Goal: Task Accomplishment & Management: Use online tool/utility

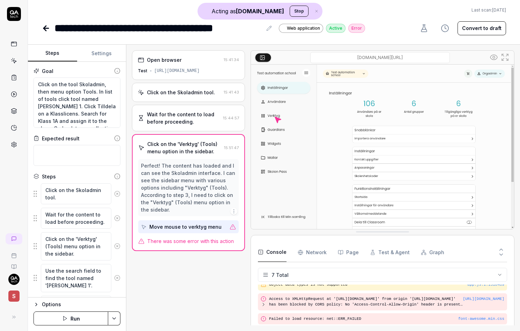
scroll to position [59, 0]
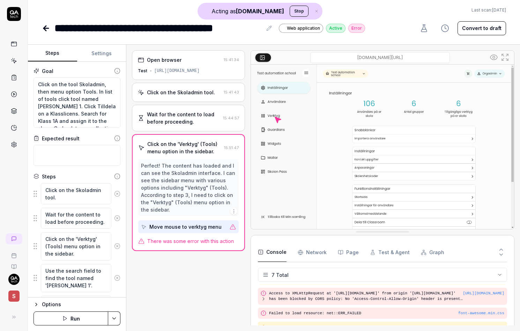
click at [84, 317] on button "Run" at bounding box center [70, 318] width 75 height 14
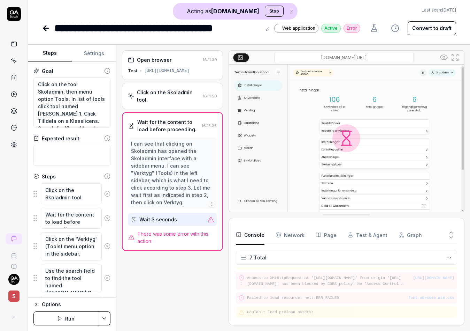
scroll to position [56, 0]
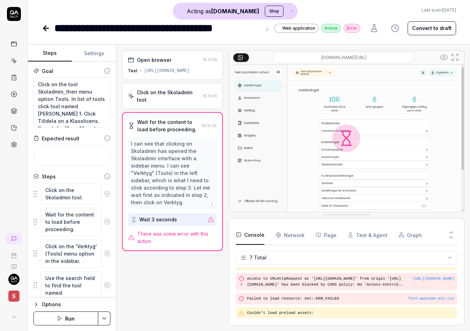
click at [188, 100] on div "Click on the Skoladmin tool." at bounding box center [168, 96] width 63 height 15
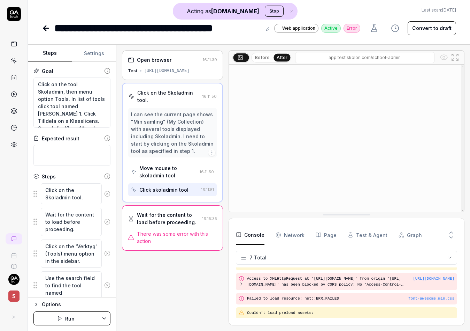
click at [154, 223] on div "Wait for the content to load before proceeding." at bounding box center [168, 218] width 62 height 15
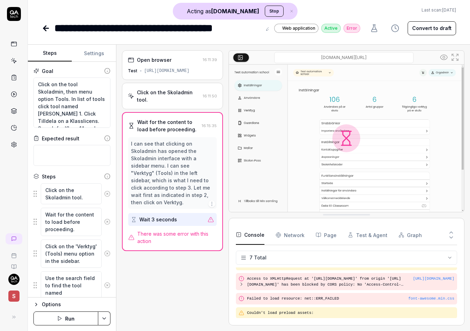
type textarea "*"
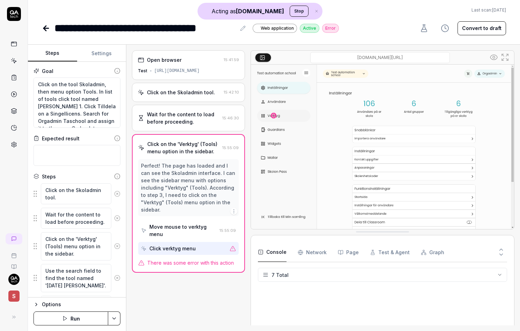
scroll to position [59, 0]
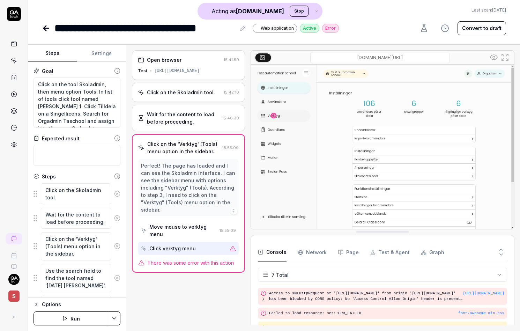
click at [99, 316] on button "Run" at bounding box center [70, 318] width 75 height 14
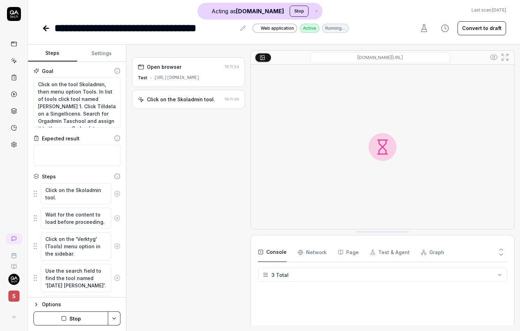
type textarea "*"
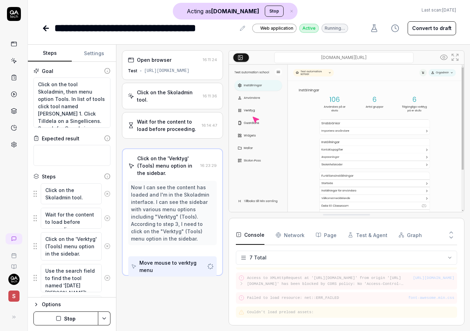
scroll to position [56, 0]
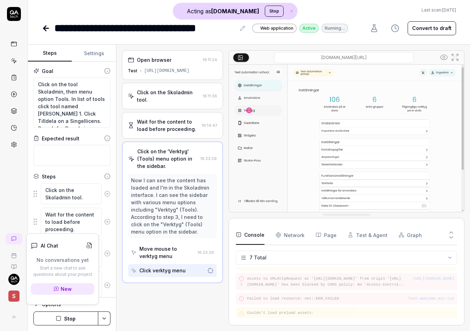
click at [151, 293] on div "Open browser 16:11:24 Test [URL][DOMAIN_NAME] Click on the Skoladmin tool. 16:1…" at bounding box center [172, 187] width 101 height 275
